Goal: Manage account settings

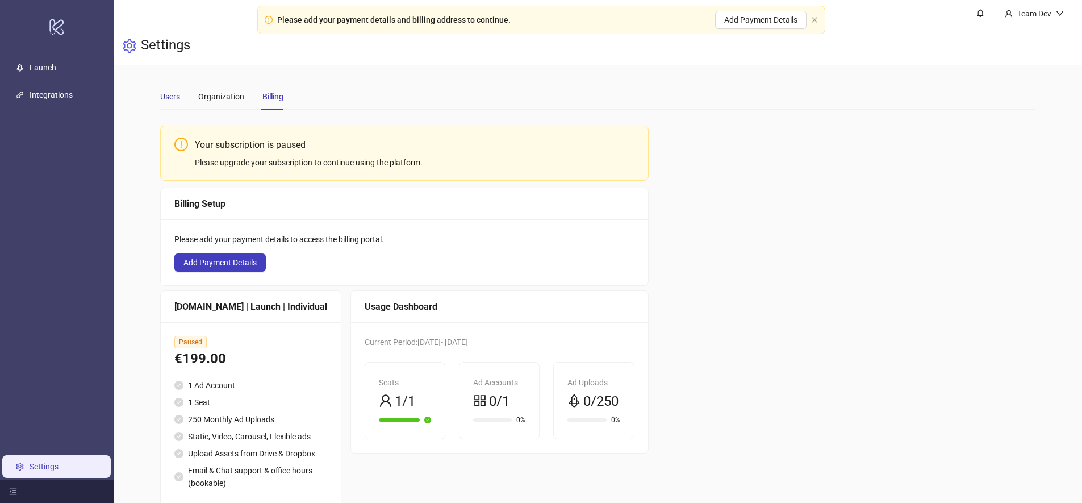
click at [171, 94] on div "Users" at bounding box center [170, 96] width 20 height 12
click at [52, 69] on link "Launch" at bounding box center [43, 67] width 27 height 9
click at [70, 99] on link "Integrations" at bounding box center [51, 94] width 43 height 9
click at [56, 72] on link "Launch" at bounding box center [43, 67] width 27 height 9
click at [813, 20] on icon "close" at bounding box center [814, 19] width 7 height 7
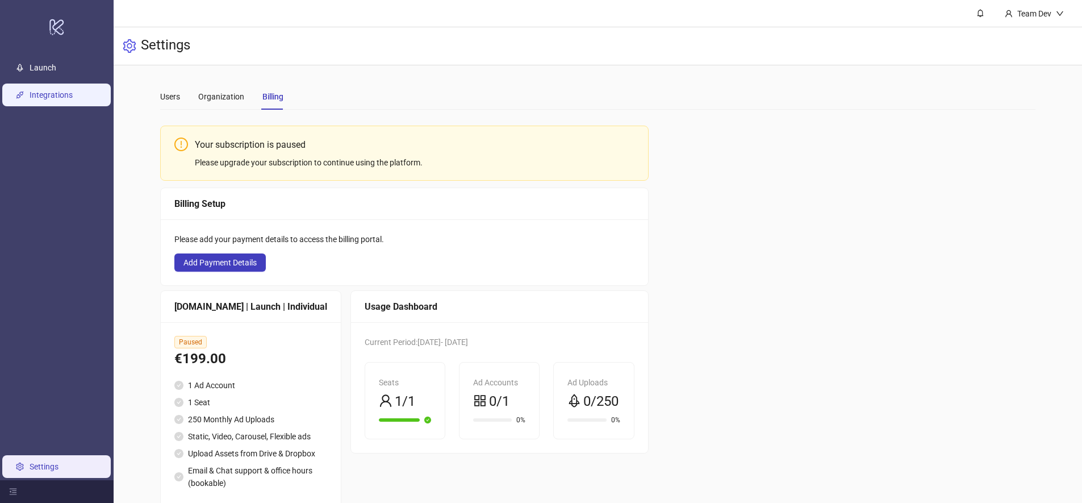
click at [47, 99] on link "Integrations" at bounding box center [51, 94] width 43 height 9
click at [211, 106] on div "Organization" at bounding box center [221, 96] width 46 height 26
click at [159, 93] on main "Users Organization Billing Your subscription is paused Please upgrade your subs…" at bounding box center [598, 300] width 894 height 470
click at [164, 94] on div "Users" at bounding box center [170, 96] width 20 height 12
click at [58, 90] on link "Integrations" at bounding box center [51, 94] width 43 height 9
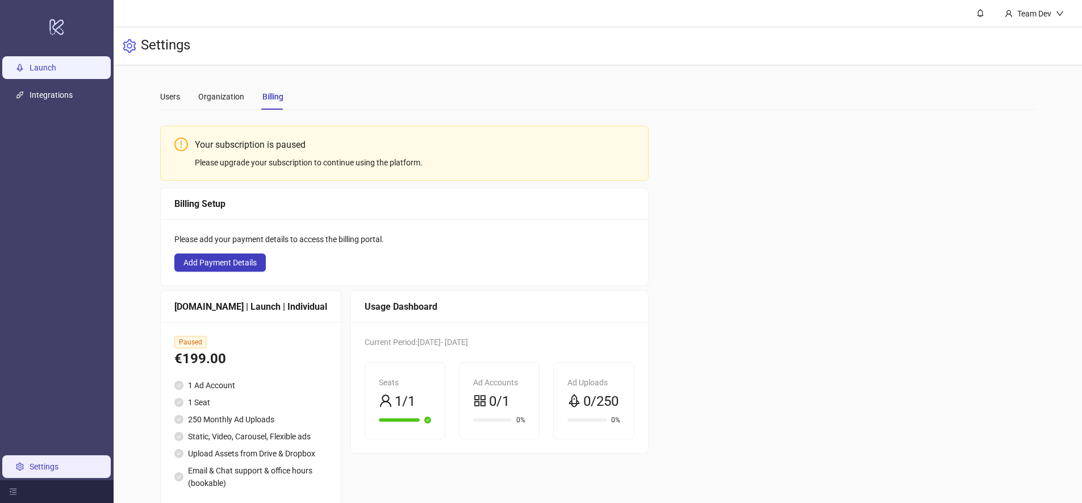
click at [56, 72] on link "Launch" at bounding box center [43, 67] width 27 height 9
click at [211, 92] on div "Organization" at bounding box center [221, 96] width 46 height 12
click at [166, 97] on div "Users" at bounding box center [170, 96] width 20 height 12
click at [444, 93] on div "Users Organization Billing" at bounding box center [598, 96] width 876 height 26
click at [745, 122] on div "Your subscription is paused Please upgrade your subscription to continue using …" at bounding box center [598, 318] width 876 height 398
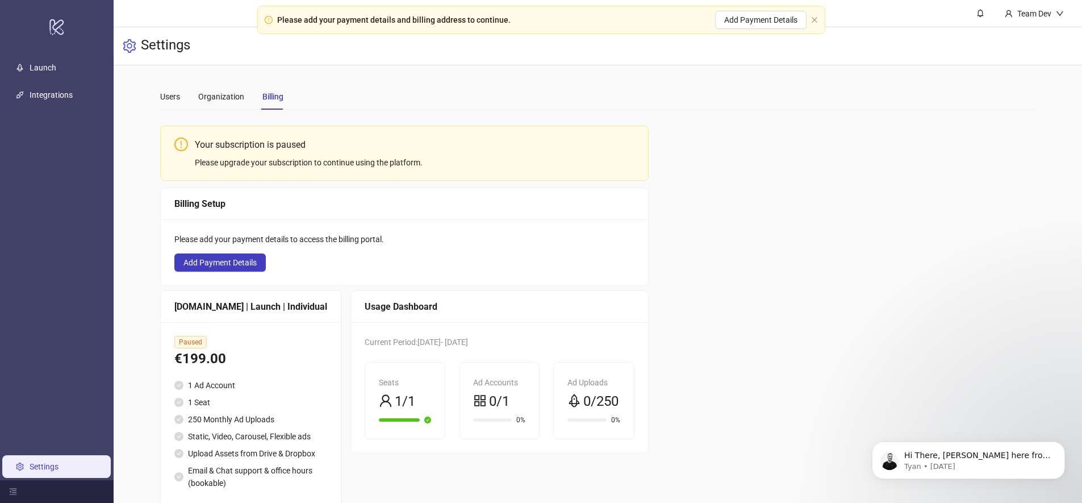
click at [445, 319] on div "Usage Dashboard" at bounding box center [499, 307] width 297 height 32
click at [412, 304] on div "Usage Dashboard" at bounding box center [500, 306] width 270 height 14
click at [379, 409] on span at bounding box center [386, 402] width 14 height 22
click at [200, 91] on div "Organization" at bounding box center [221, 96] width 46 height 12
click at [171, 100] on div "Users" at bounding box center [170, 96] width 20 height 12
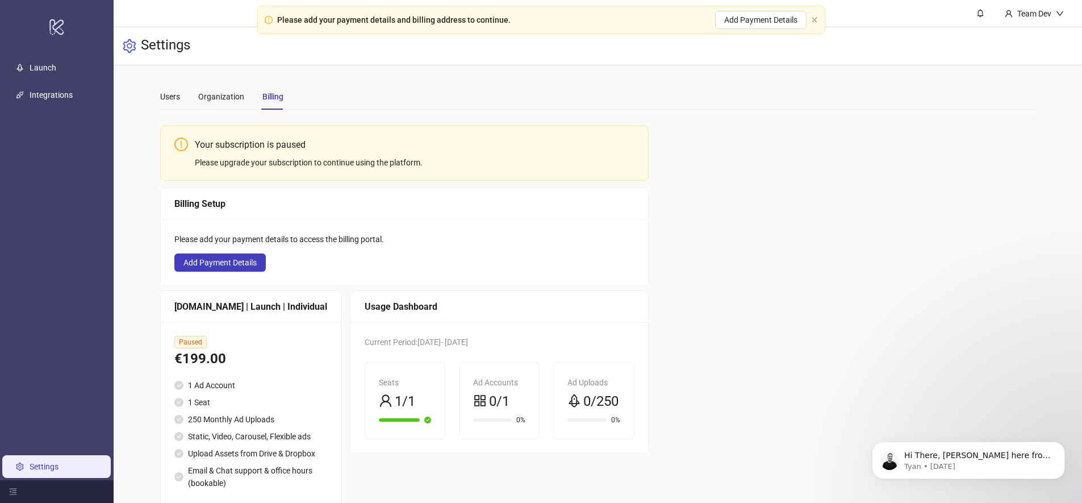
click at [37, 82] on ul "Launch Integrations Settings" at bounding box center [57, 267] width 114 height 426
click at [47, 69] on link "Launch" at bounding box center [43, 67] width 27 height 9
click at [1052, 15] on div "Team Dev" at bounding box center [1033, 13] width 43 height 12
click at [1015, 41] on div "Settings" at bounding box center [598, 46] width 968 height 38
click at [1027, 15] on div "Team Dev" at bounding box center [1033, 13] width 43 height 12
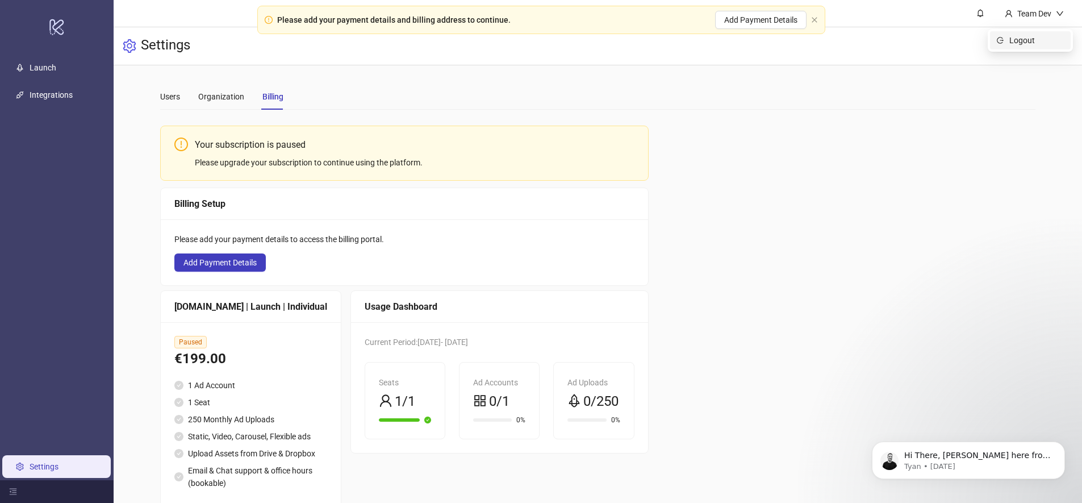
click at [1020, 34] on span "Logout" at bounding box center [1036, 40] width 55 height 12
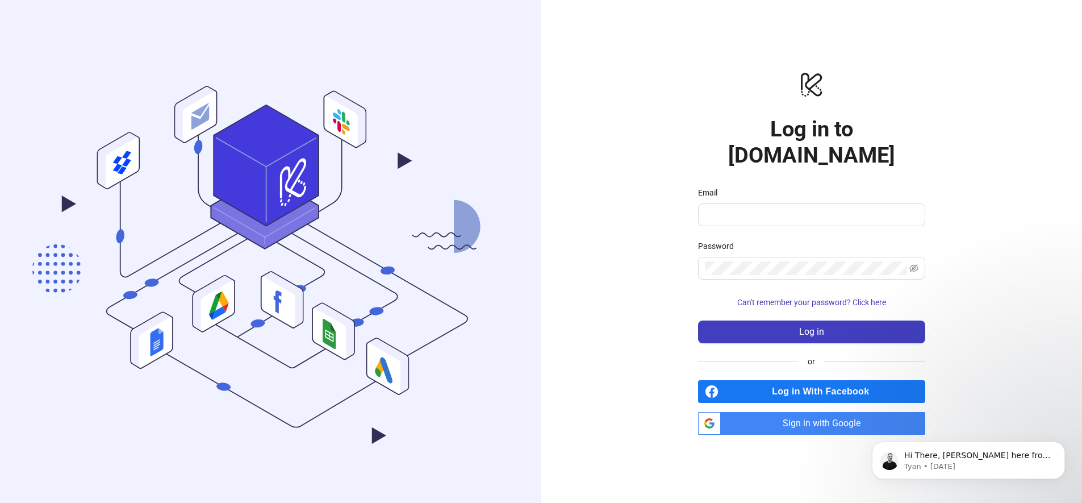
click at [638, 154] on div "logo/logo-mobile Log in to [DOMAIN_NAME] Email Password Can't remember your pas…" at bounding box center [811, 252] width 541 height 505
click at [581, 128] on div "logo/logo-mobile Log in to [DOMAIN_NAME] Email Password Can't remember your pas…" at bounding box center [811, 252] width 541 height 505
